Goal: Navigation & Orientation: Find specific page/section

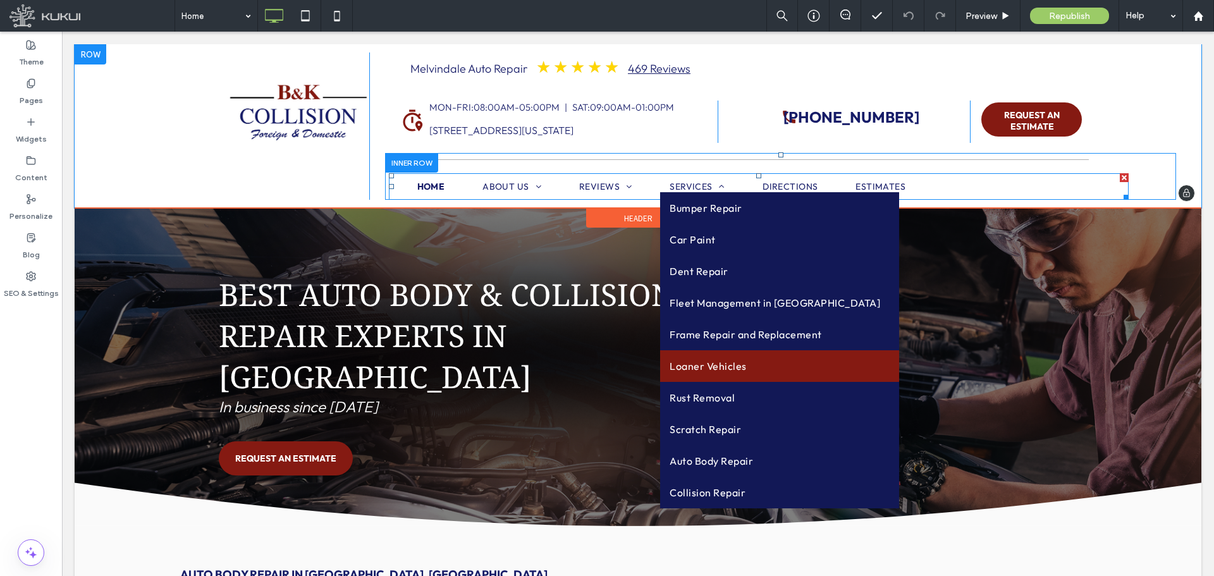
click at [695, 362] on span "Loaner Vehicles" at bounding box center [708, 366] width 77 height 13
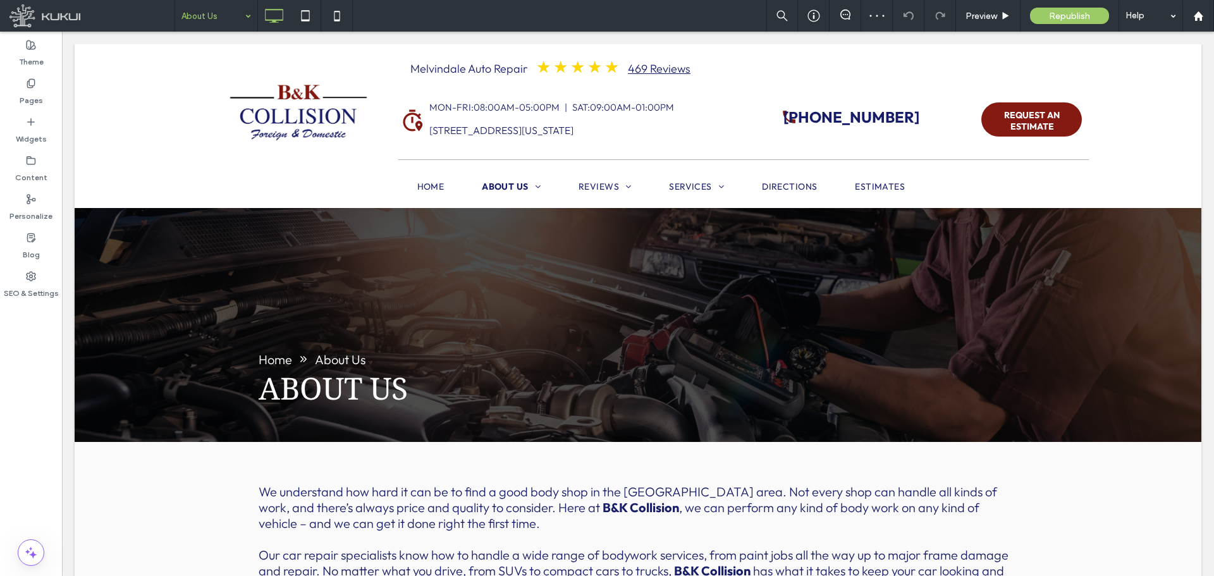
click at [205, 10] on input at bounding box center [212, 16] width 63 height 32
click at [209, 23] on div at bounding box center [607, 288] width 1214 height 576
click at [204, 12] on div at bounding box center [607, 288] width 1214 height 576
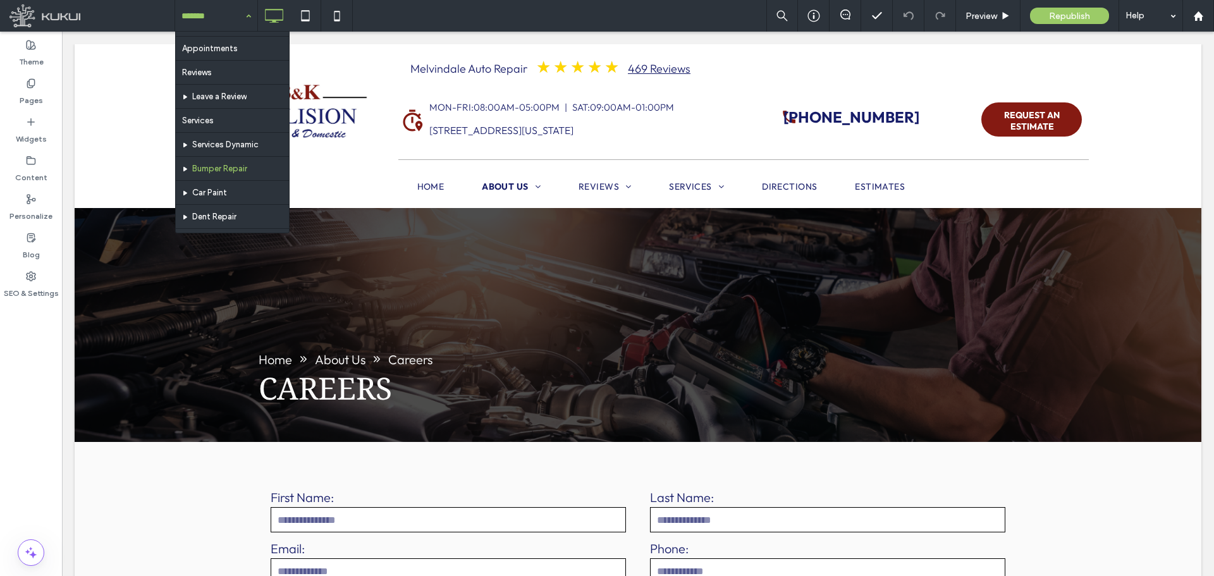
scroll to position [443, 0]
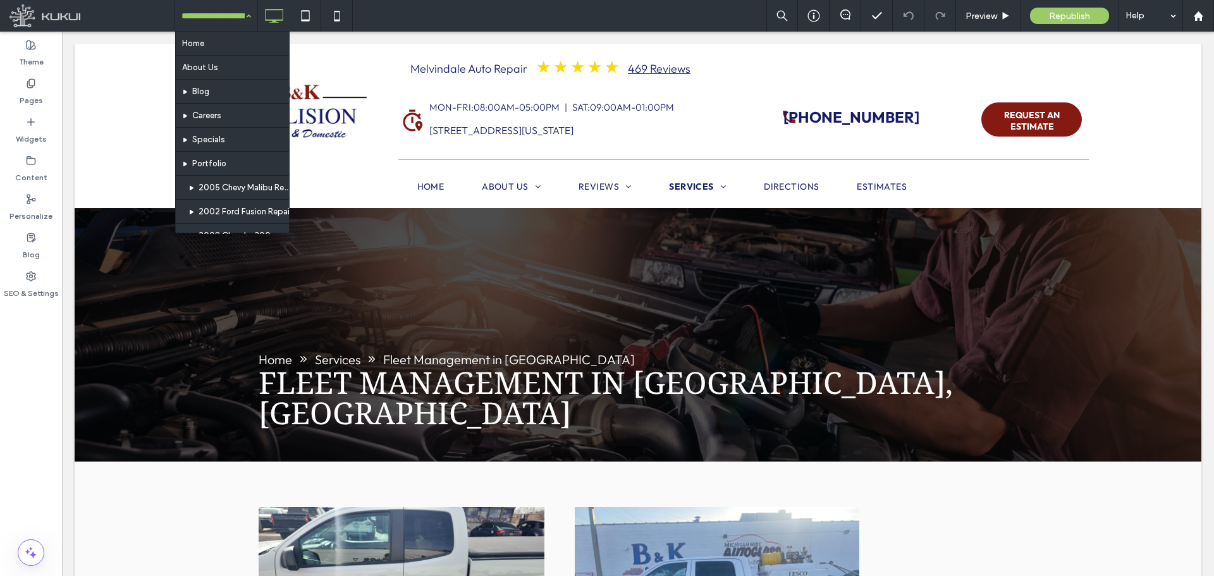
click at [219, 14] on input at bounding box center [212, 16] width 63 height 32
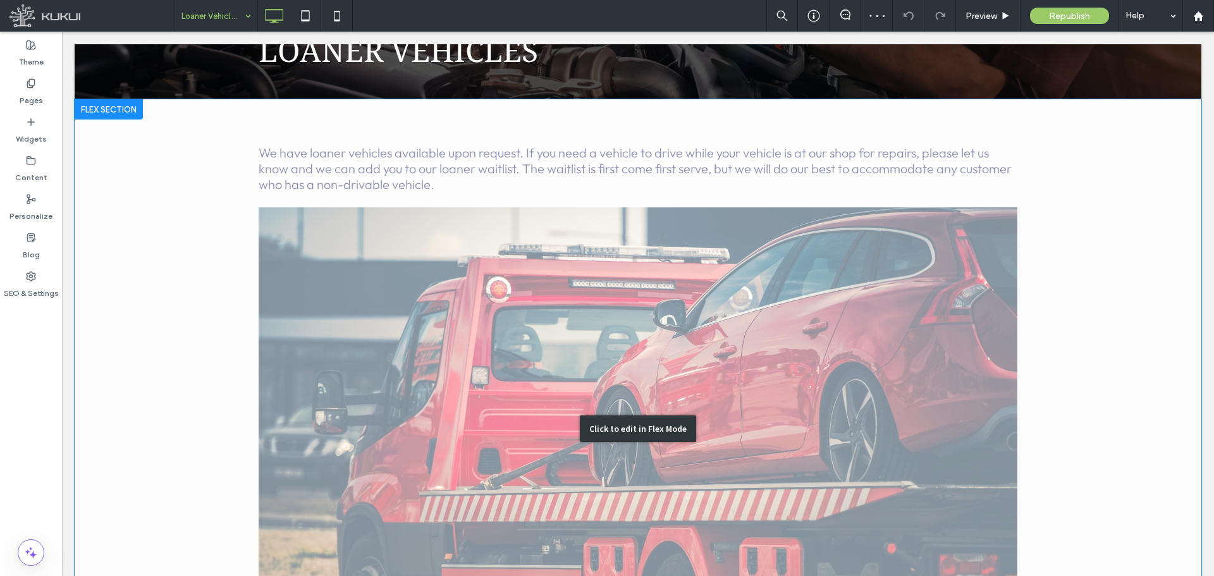
scroll to position [316, 0]
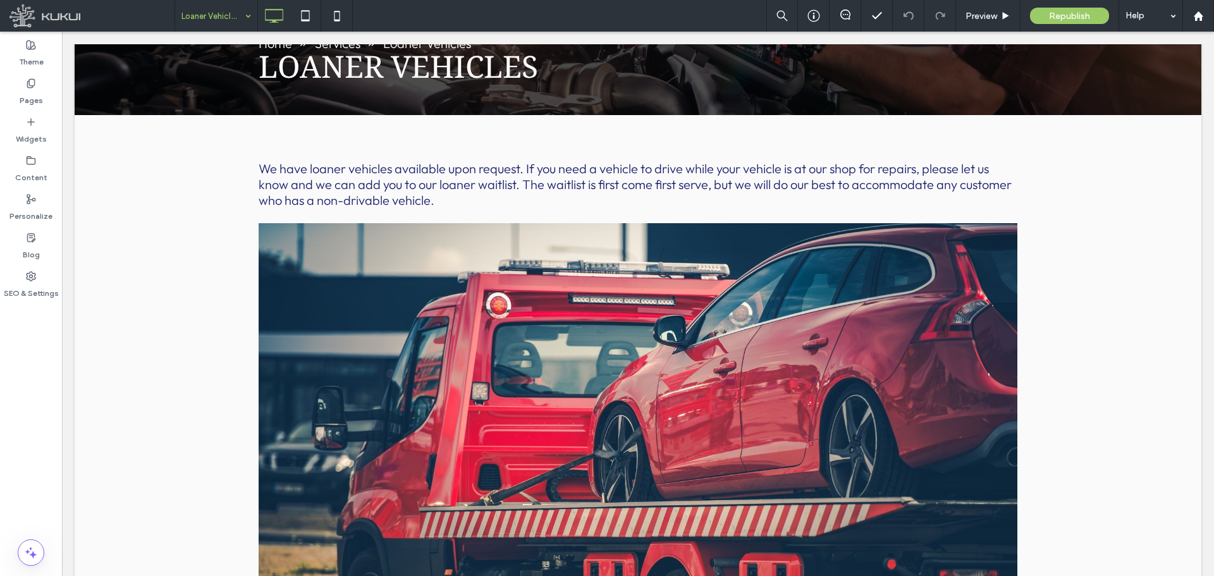
click at [242, 16] on div "Loaner Vehicles" at bounding box center [216, 16] width 82 height 32
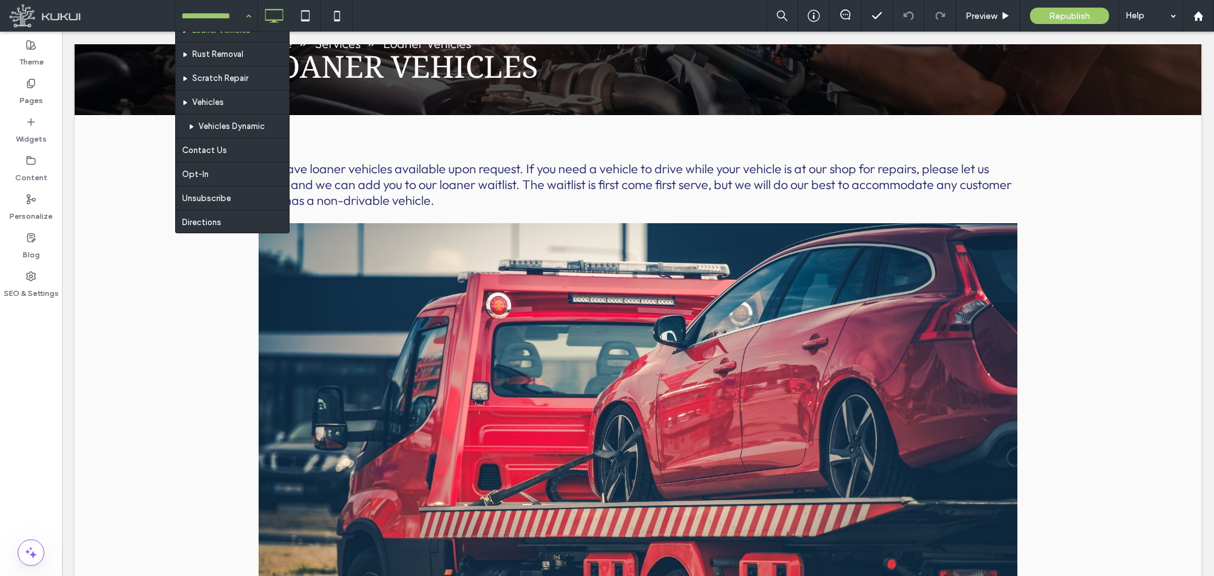
scroll to position [662, 0]
drag, startPoint x: 285, startPoint y: 51, endPoint x: 229, endPoint y: 180, distance: 140.7
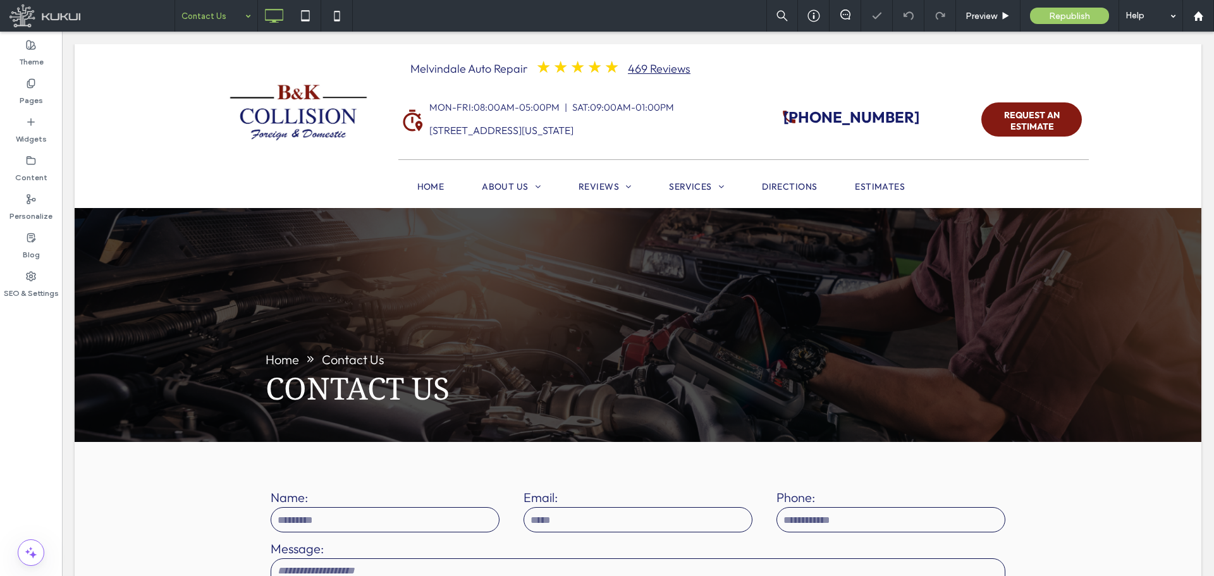
drag, startPoint x: 210, startPoint y: 13, endPoint x: 210, endPoint y: 25, distance: 12.0
click at [211, 13] on input at bounding box center [212, 16] width 63 height 32
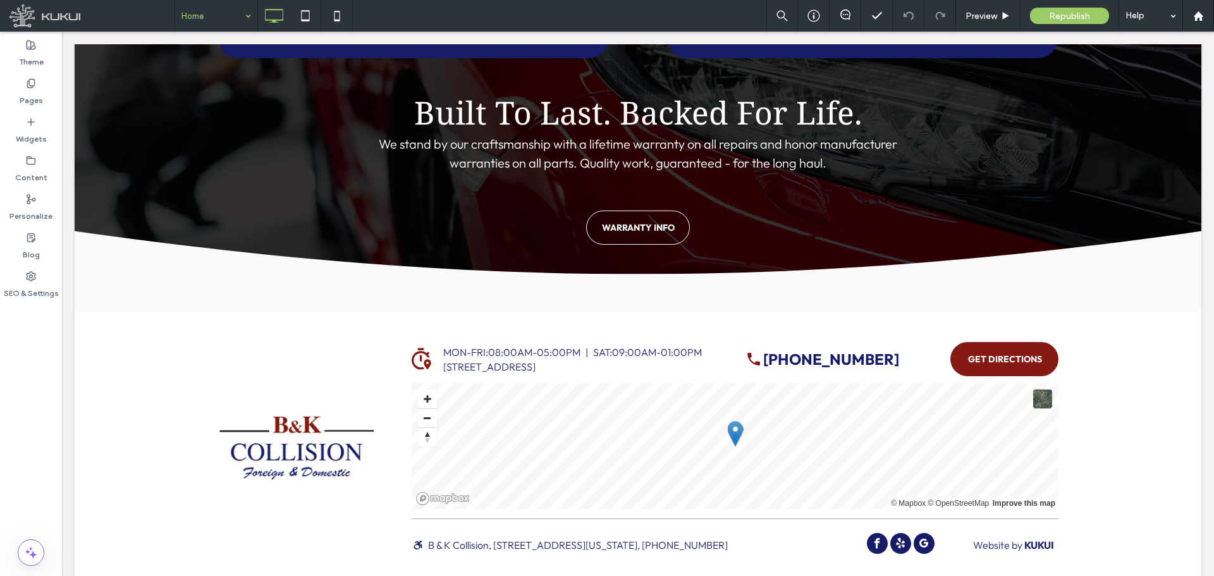
scroll to position [1743, 0]
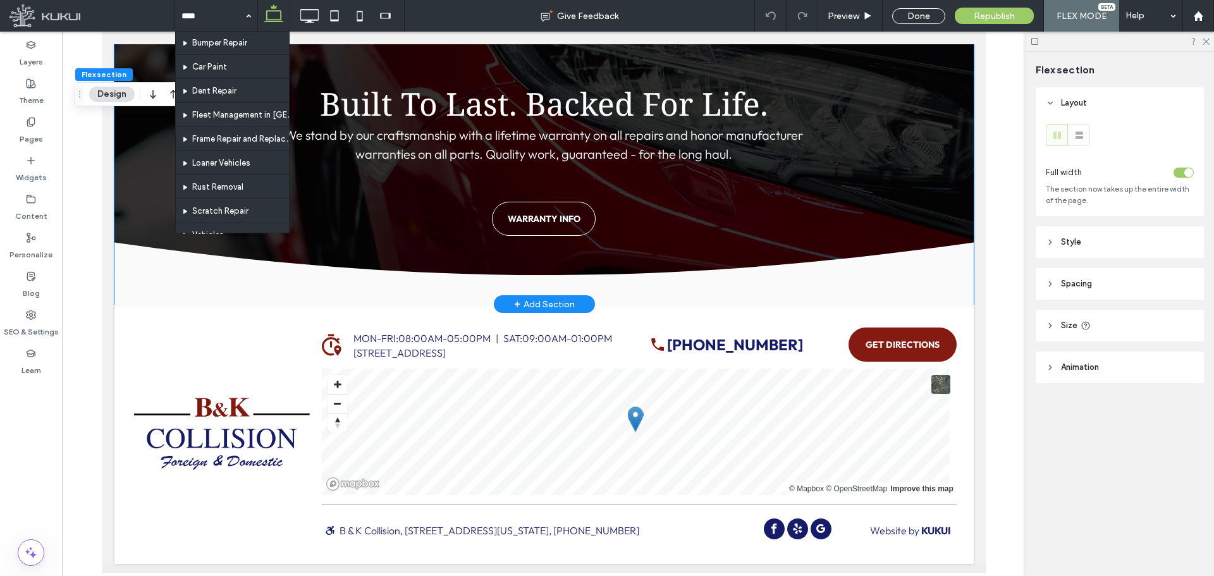
scroll to position [499, 0]
